Goal: Task Accomplishment & Management: Use online tool/utility

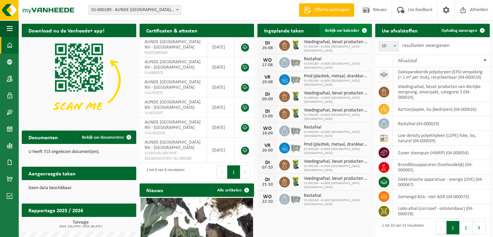
click at [363, 28] on span at bounding box center [364, 30] width 13 height 13
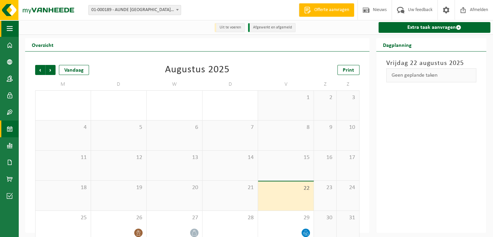
click at [7, 29] on span "button" at bounding box center [10, 28] width 6 height 17
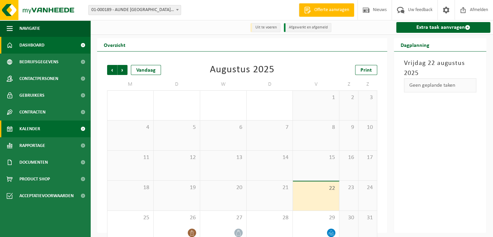
click at [8, 49] on span at bounding box center [10, 45] width 6 height 17
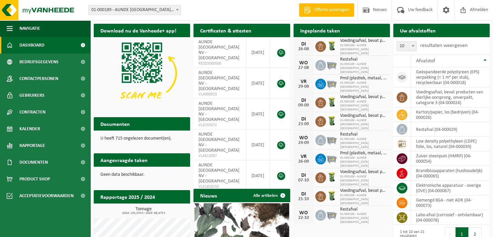
click at [436, 33] on h2 "Uw afvalstoffen" at bounding box center [417, 30] width 49 height 13
click at [9, 25] on span "button" at bounding box center [10, 28] width 6 height 17
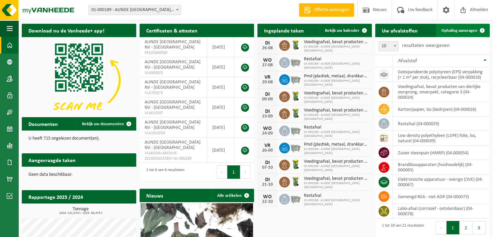
click at [481, 29] on span at bounding box center [481, 30] width 13 height 13
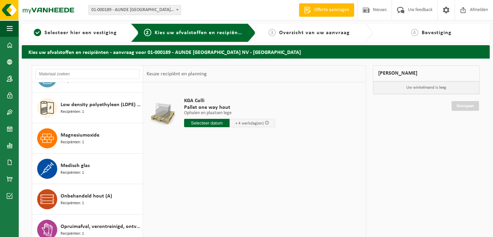
scroll to position [51, 0]
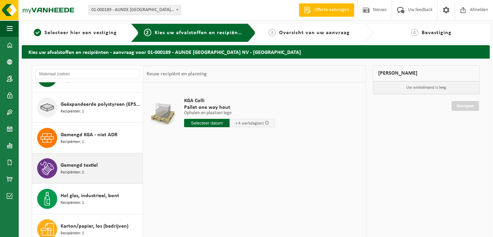
click at [76, 166] on span "Gemengd textiel" at bounding box center [79, 165] width 37 height 8
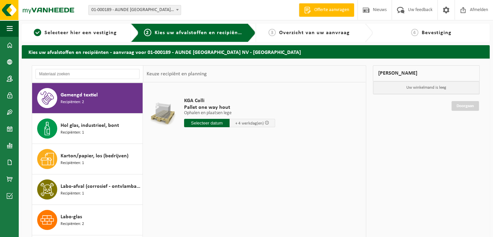
scroll to position [121, 0]
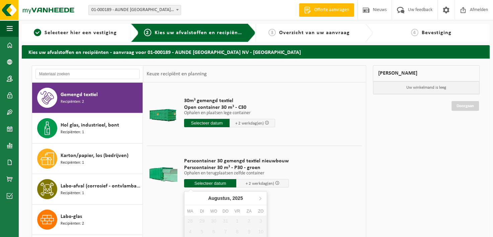
click at [217, 183] on input "text" at bounding box center [210, 183] width 53 height 8
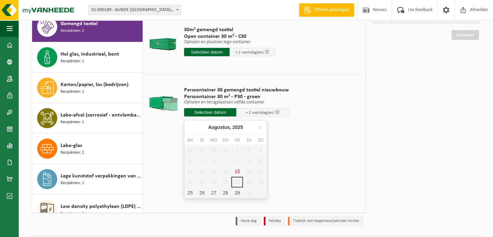
scroll to position [80, 0]
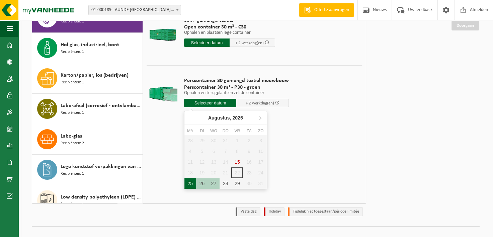
click at [191, 183] on div "25" at bounding box center [190, 183] width 12 height 11
type input "Van 2025-08-25"
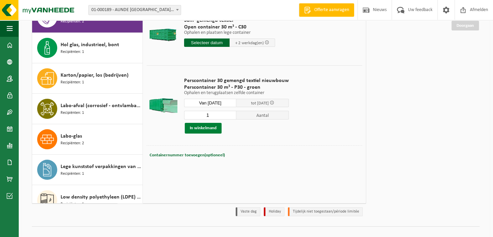
click at [199, 128] on button "In winkelmand" at bounding box center [203, 128] width 37 height 11
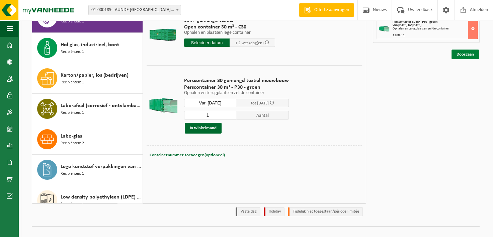
click at [472, 55] on link "Doorgaan" at bounding box center [464, 55] width 27 height 10
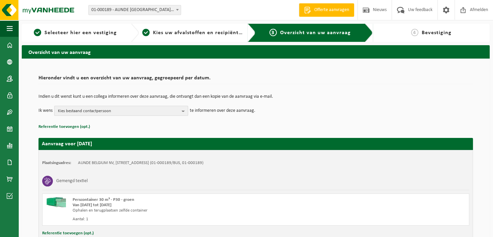
click at [183, 111] on b "button" at bounding box center [185, 110] width 6 height 9
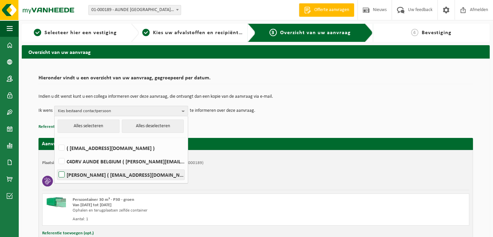
click at [107, 172] on label "Guy De Keyser ( guy.dekeyser@aunde.com )" at bounding box center [120, 175] width 127 height 10
click at [56, 166] on input "Guy De Keyser ( guy.dekeyser@aunde.com )" at bounding box center [56, 166] width 0 height 0
checkbox input "true"
click at [280, 122] on div "Indien u dit wenst kunt u een collega informeren over deze aanvraag, die ontvan…" at bounding box center [255, 105] width 434 height 35
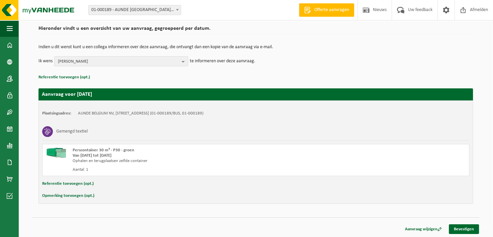
scroll to position [50, 0]
click at [466, 227] on link "Bevestigen" at bounding box center [464, 229] width 30 height 10
